Goal: Task Accomplishment & Management: Use online tool/utility

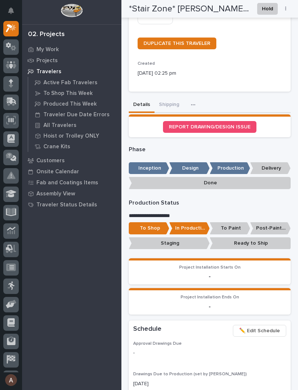
scroll to position [263, 0]
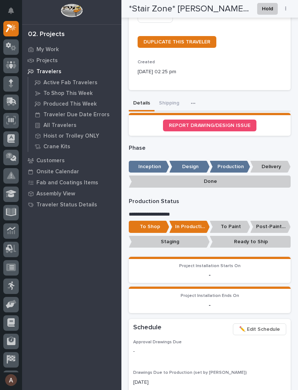
click at [265, 236] on p "Ready to Ship" at bounding box center [250, 242] width 81 height 12
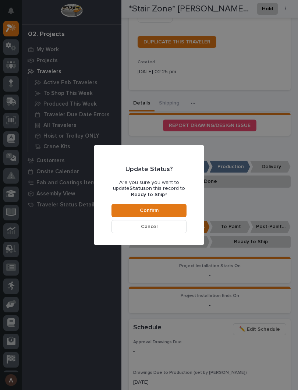
click at [158, 209] on button "Confirm" at bounding box center [148, 210] width 75 height 13
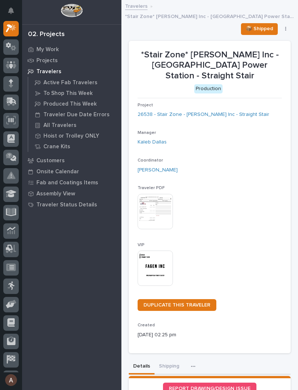
scroll to position [0, 0]
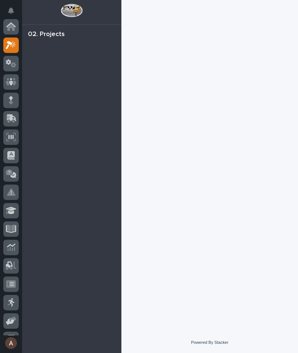
scroll to position [18, 0]
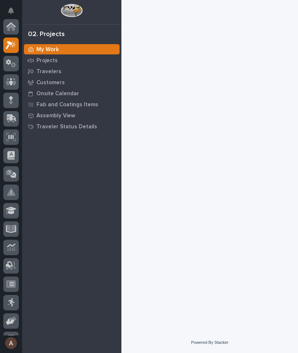
scroll to position [18, 0]
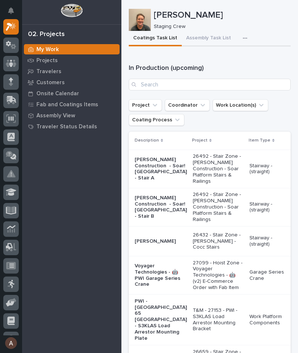
click at [239, 35] on button "button" at bounding box center [246, 38] width 16 height 15
click at [232, 60] on span "Staging Task List" at bounding box center [221, 58] width 39 height 7
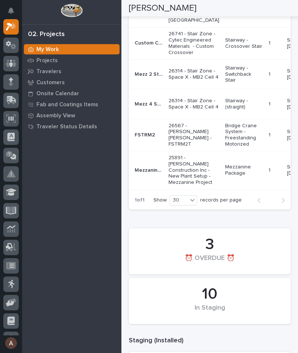
click at [287, 176] on p "Ship by [DATE]" at bounding box center [302, 170] width 31 height 13
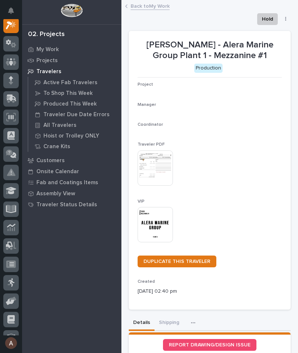
scroll to position [18, 0]
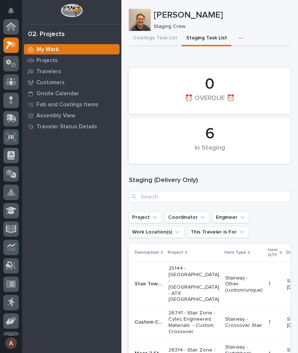
scroll to position [20, 0]
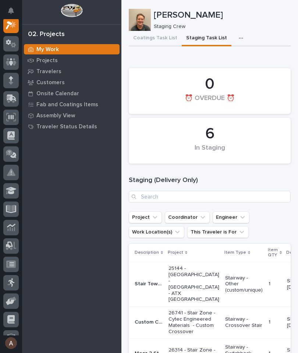
click at [16, 97] on icon at bounding box center [11, 99] width 11 height 8
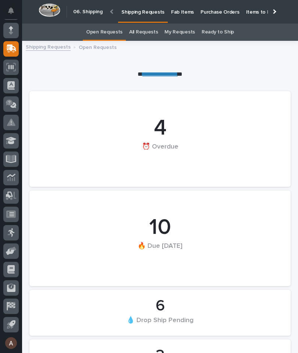
click at [178, 9] on p "Fab Items" at bounding box center [182, 7] width 23 height 15
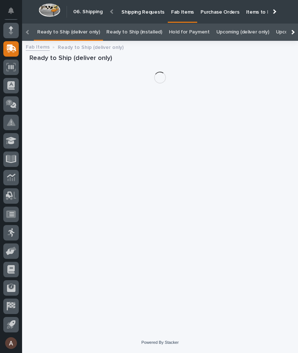
scroll to position [0, -52]
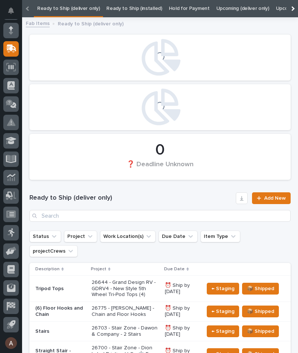
click at [289, 10] on div at bounding box center [292, 8] width 12 height 17
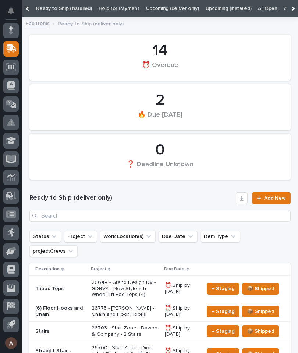
scroll to position [0, 74]
click at [280, 11] on link "All" at bounding box center [282, 8] width 5 height 17
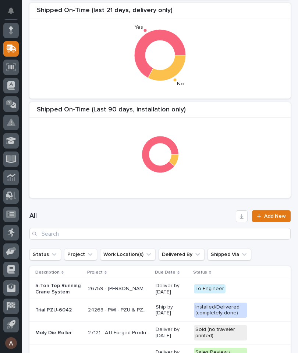
scroll to position [170, 0]
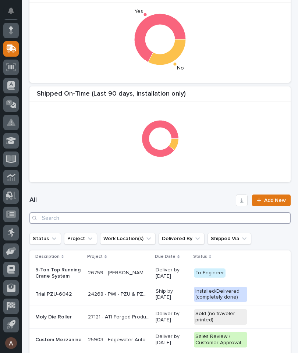
click at [196, 217] on input "Search" at bounding box center [159, 218] width 261 height 12
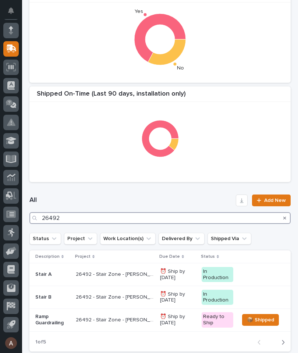
type input "26492"
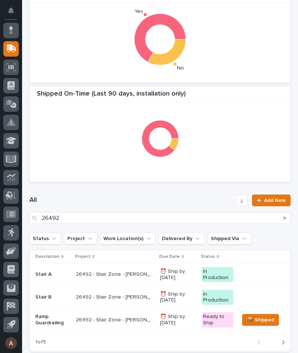
click at [154, 195] on div "All 26492 Add New" at bounding box center [159, 209] width 261 height 29
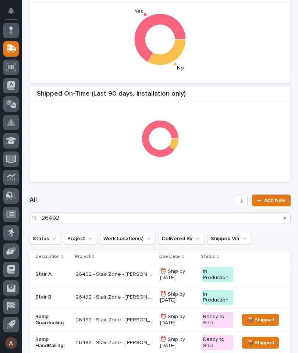
click at [49, 274] on p "Stair A" at bounding box center [52, 274] width 35 height 6
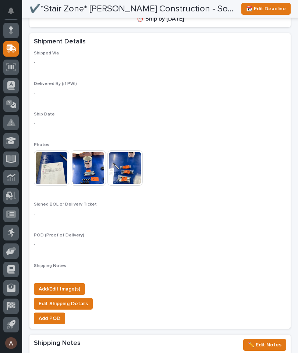
scroll to position [572, 0]
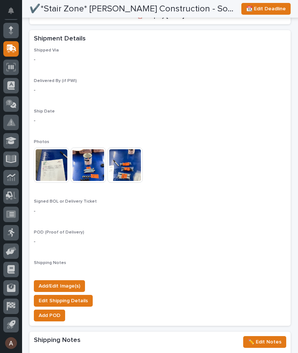
click at [71, 282] on span "Add/Edit Image(s)" at bounding box center [60, 286] width 42 height 9
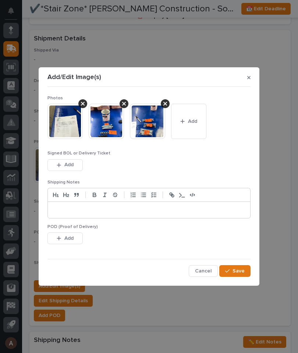
click at [191, 125] on button "Add" at bounding box center [188, 121] width 35 height 35
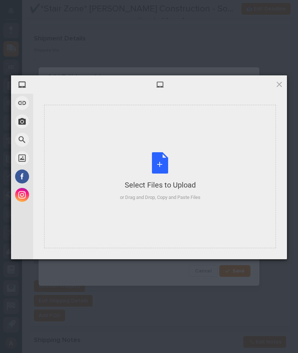
click at [209, 151] on div "Select Files to Upload or Drag and Drop, Copy and Paste Files" at bounding box center [160, 176] width 232 height 143
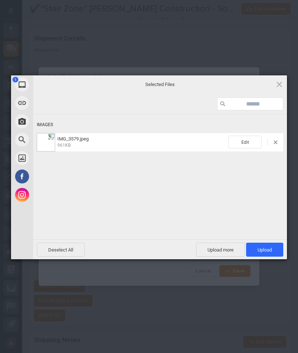
click at [273, 245] on span "Upload 1" at bounding box center [264, 250] width 37 height 14
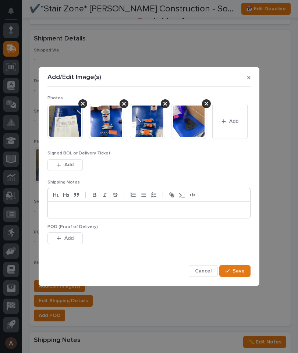
click at [241, 262] on div "Photos This file cannot be opened Download File Add Signed BOL or Delivery Tick…" at bounding box center [148, 183] width 203 height 187
click at [239, 272] on span "Save" at bounding box center [238, 271] width 12 height 7
